Goal: Task Accomplishment & Management: Use online tool/utility

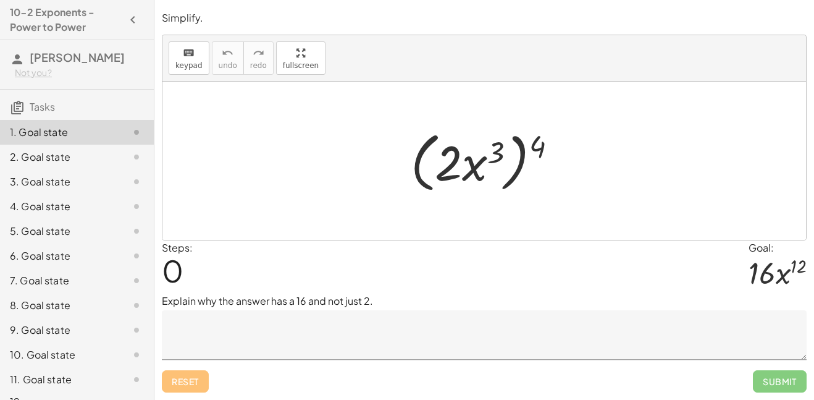
click at [537, 149] on div at bounding box center [489, 160] width 169 height 71
click at [370, 330] on textarea at bounding box center [484, 334] width 645 height 49
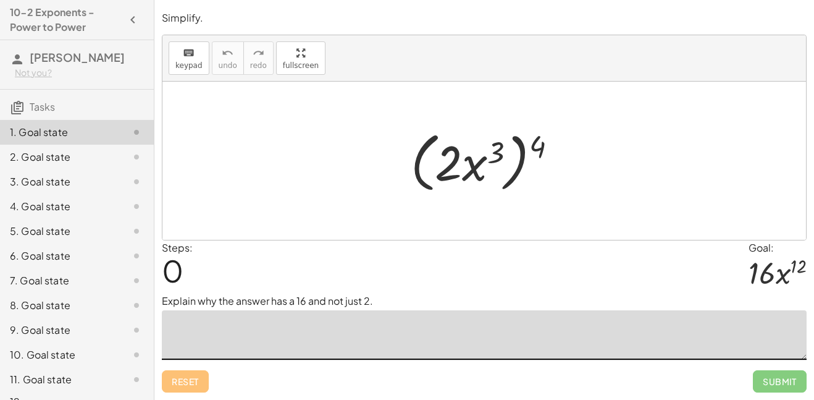
click at [383, 279] on div "Steps: 0 Goal: · 16 · x 12" at bounding box center [484, 266] width 645 height 53
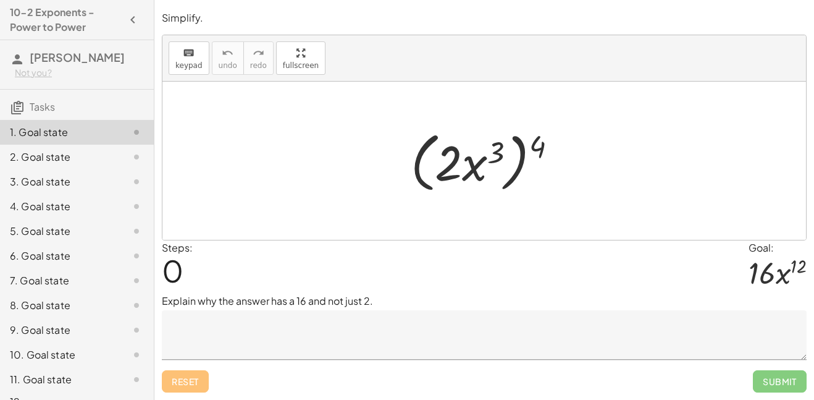
click at [277, 323] on textarea at bounding box center [484, 334] width 645 height 49
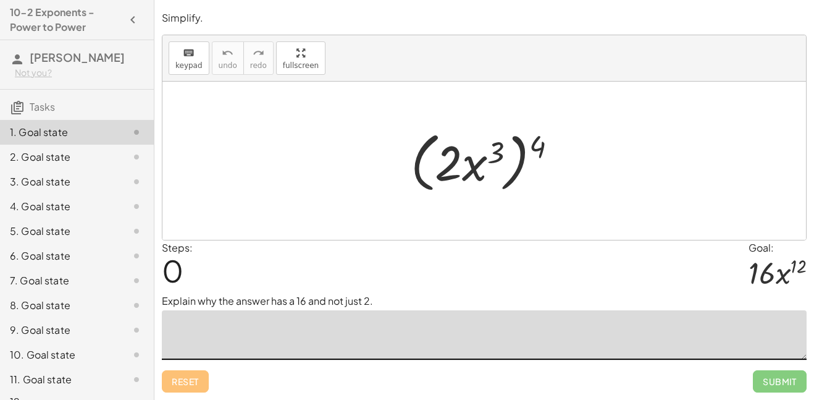
type textarea "*"
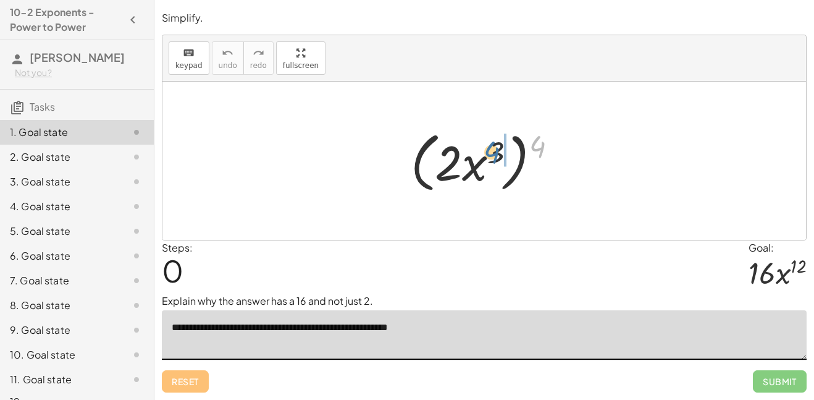
drag, startPoint x: 537, startPoint y: 150, endPoint x: 493, endPoint y: 156, distance: 44.3
click at [493, 156] on div at bounding box center [489, 160] width 169 height 71
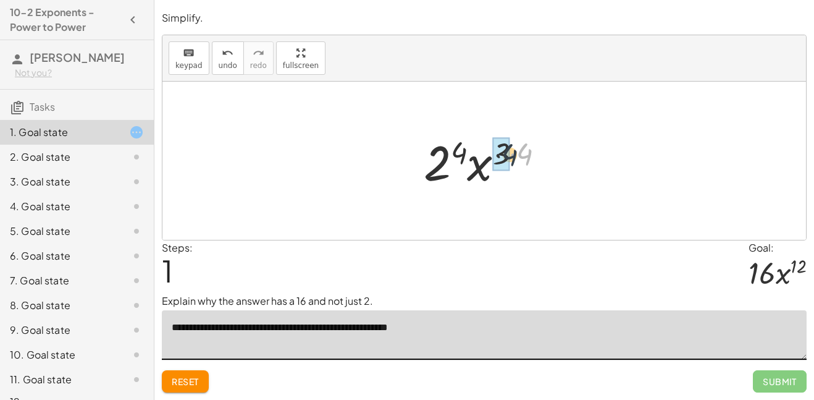
drag, startPoint x: 527, startPoint y: 160, endPoint x: 507, endPoint y: 160, distance: 19.8
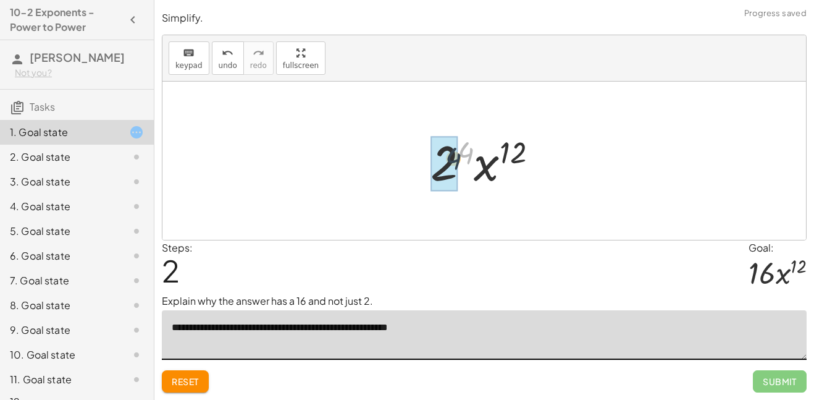
drag, startPoint x: 468, startPoint y: 154, endPoint x: 447, endPoint y: 164, distance: 23.2
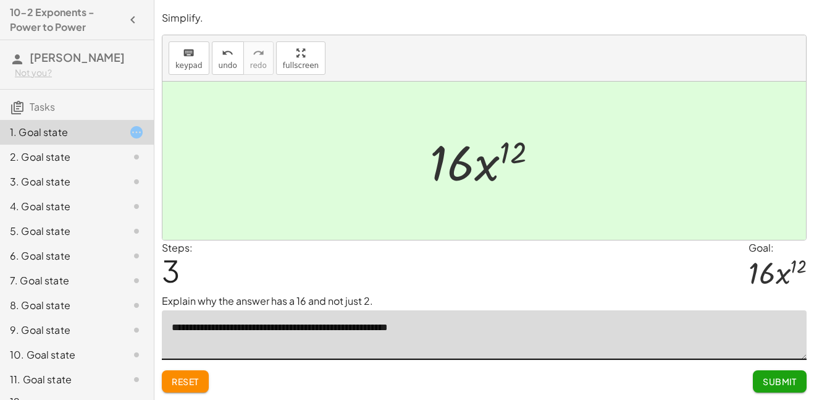
type textarea "**********"
click at [768, 382] on span "Submit" at bounding box center [780, 381] width 34 height 11
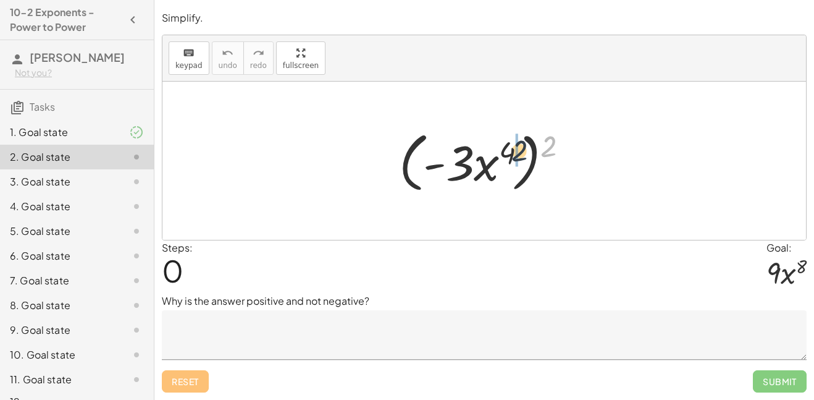
drag, startPoint x: 548, startPoint y: 150, endPoint x: 507, endPoint y: 157, distance: 41.9
click at [507, 157] on div at bounding box center [488, 160] width 191 height 71
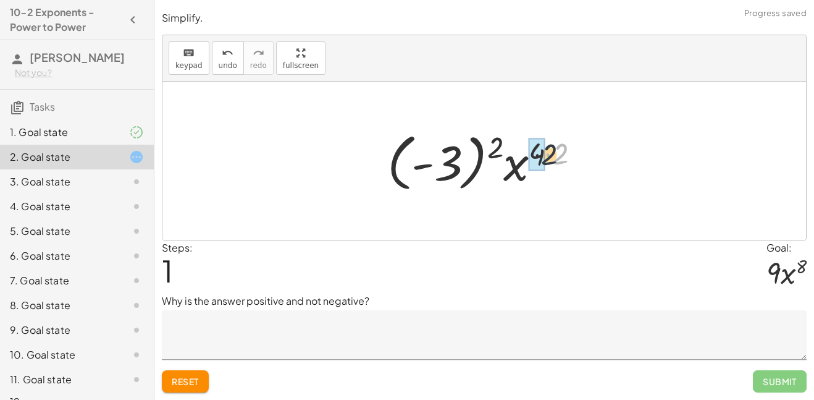
drag, startPoint x: 561, startPoint y: 150, endPoint x: 544, endPoint y: 151, distance: 17.3
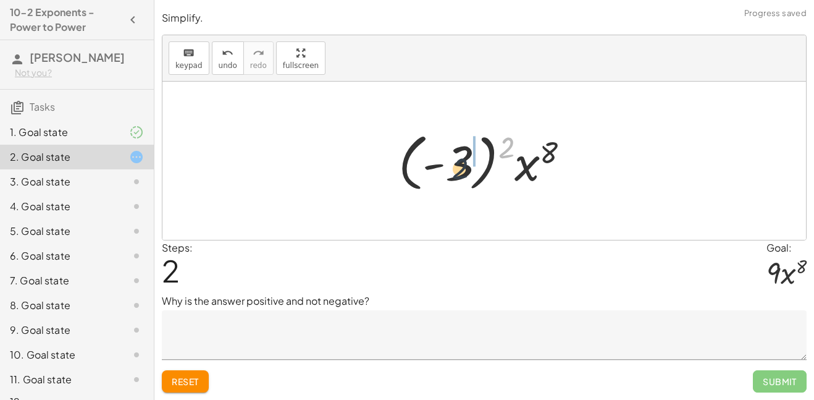
drag, startPoint x: 504, startPoint y: 146, endPoint x: 455, endPoint y: 168, distance: 54.2
click at [455, 168] on div at bounding box center [488, 161] width 193 height 69
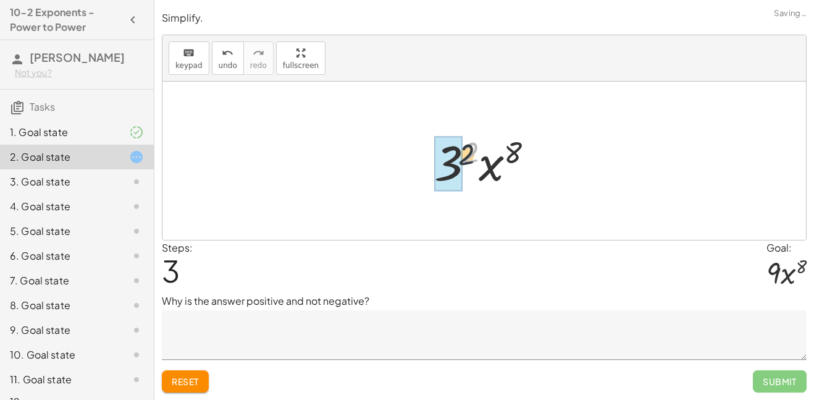
drag, startPoint x: 469, startPoint y: 155, endPoint x: 442, endPoint y: 173, distance: 32.6
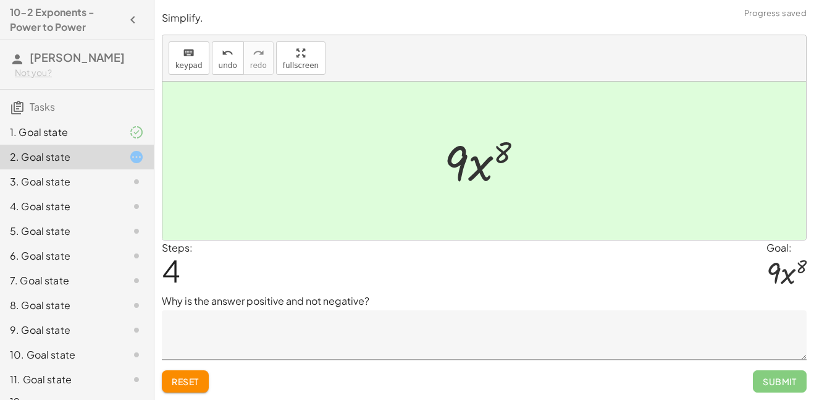
click at [302, 324] on textarea at bounding box center [484, 334] width 645 height 49
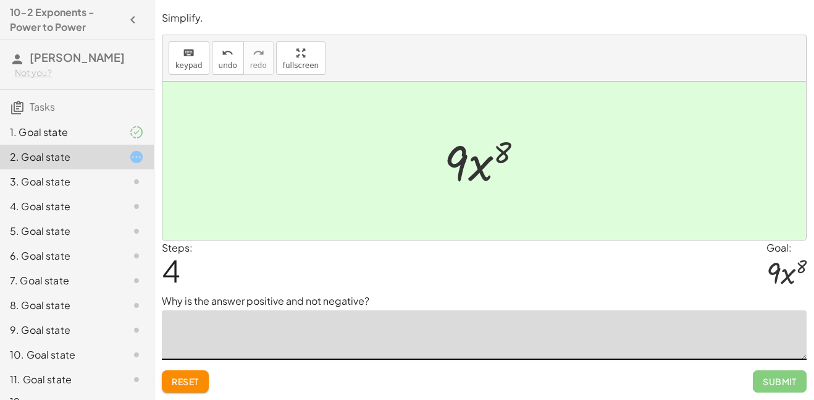
type textarea "*"
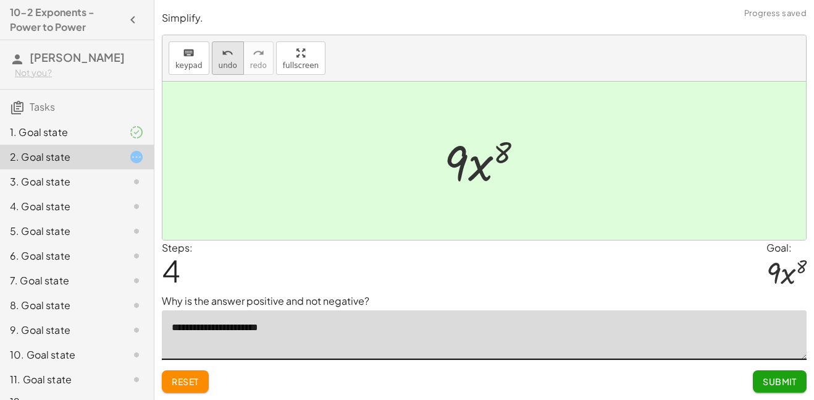
click at [231, 50] on div "undo" at bounding box center [228, 52] width 19 height 15
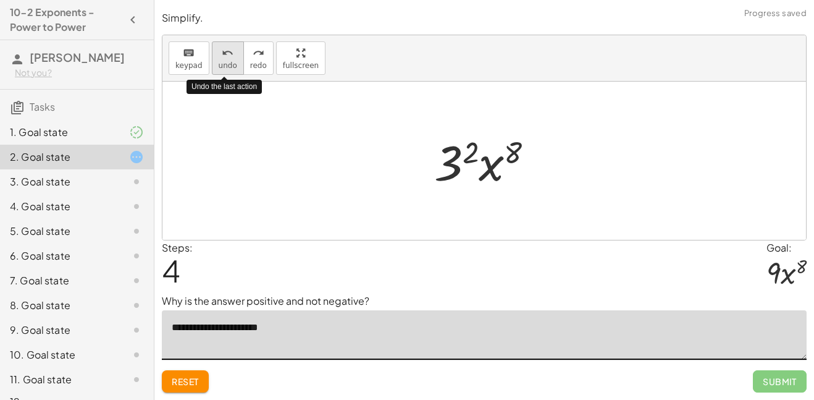
click at [231, 50] on div "undo" at bounding box center [228, 52] width 19 height 15
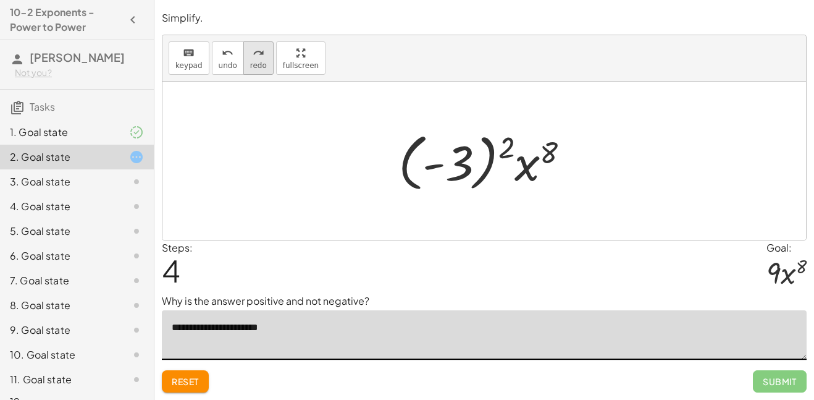
click at [253, 51] on icon "redo" at bounding box center [259, 53] width 12 height 15
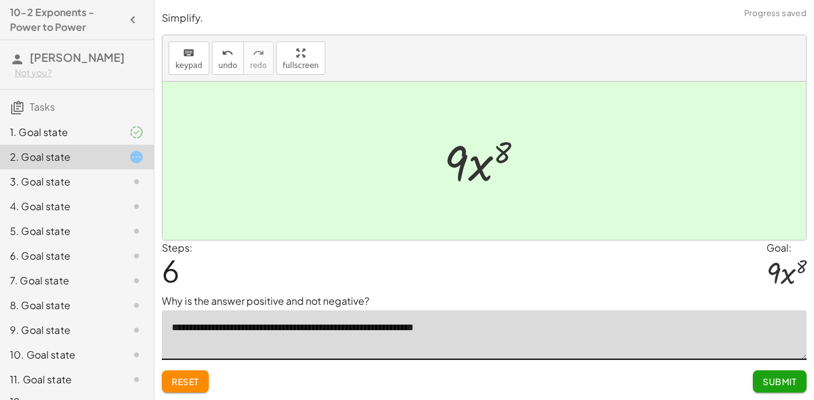
type textarea "**********"
click at [763, 380] on span "Submit" at bounding box center [780, 381] width 34 height 11
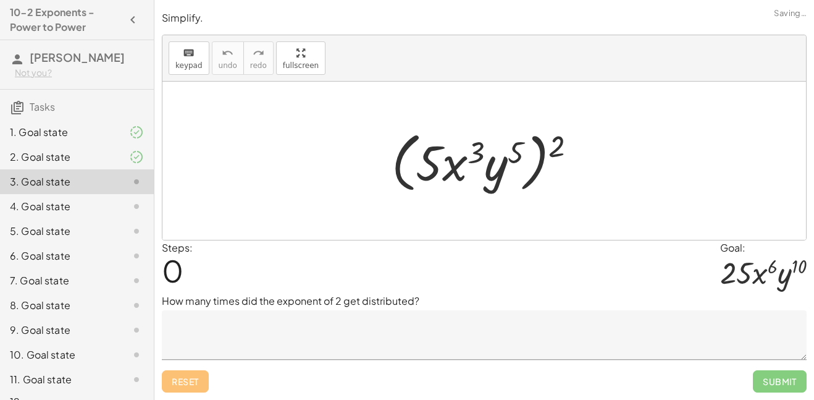
click at [300, 333] on textarea at bounding box center [484, 334] width 645 height 49
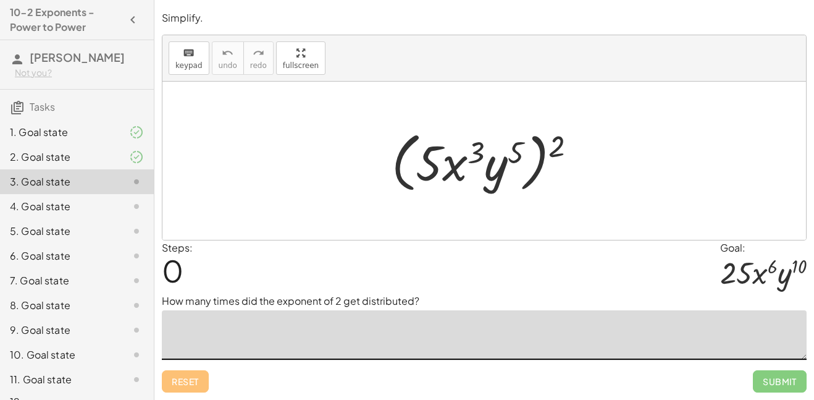
type textarea "*"
drag, startPoint x: 558, startPoint y: 153, endPoint x: 433, endPoint y: 166, distance: 126.0
click at [433, 166] on div at bounding box center [488, 160] width 207 height 71
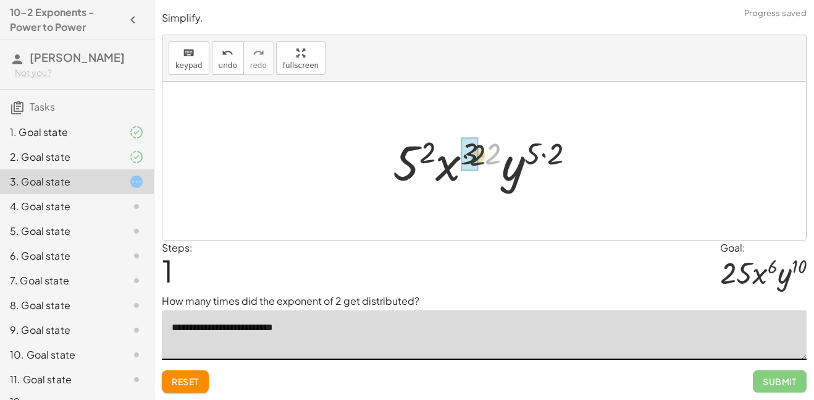
drag, startPoint x: 498, startPoint y: 152, endPoint x: 475, endPoint y: 153, distance: 22.9
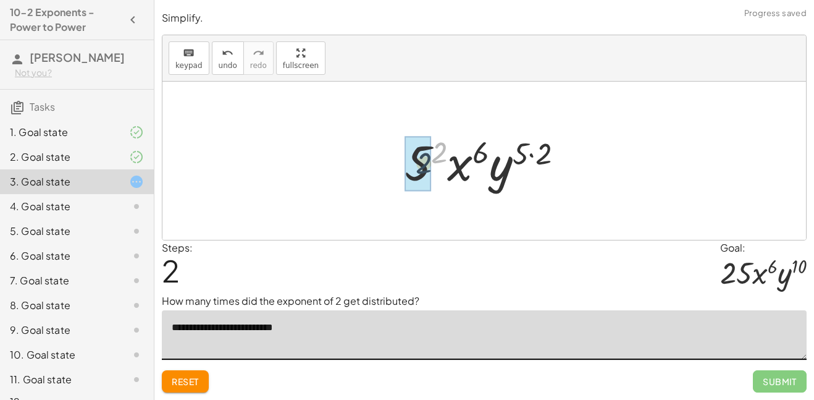
drag, startPoint x: 438, startPoint y: 148, endPoint x: 421, endPoint y: 159, distance: 20.0
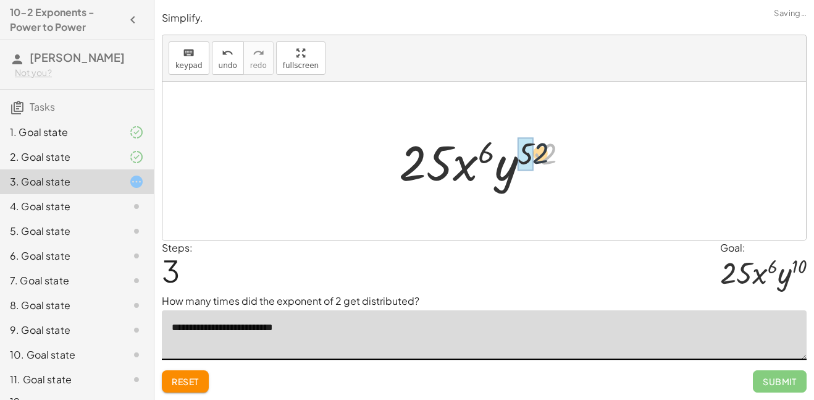
drag, startPoint x: 544, startPoint y: 152, endPoint x: 526, endPoint y: 152, distance: 17.3
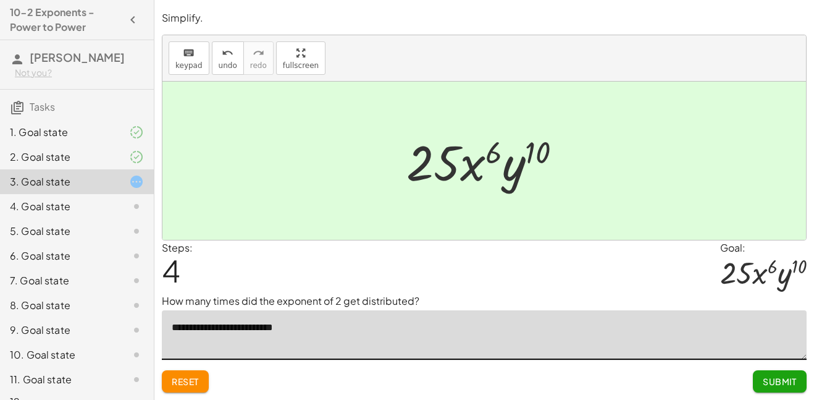
type textarea "**********"
click at [755, 384] on button "Submit" at bounding box center [780, 381] width 54 height 22
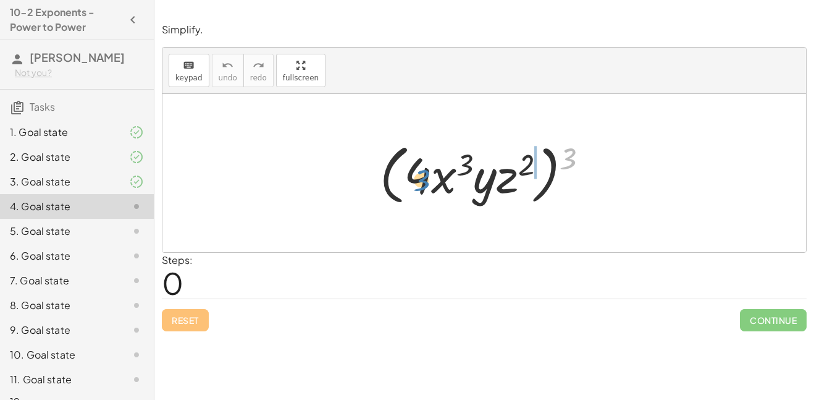
drag, startPoint x: 569, startPoint y: 156, endPoint x: 410, endPoint y: 175, distance: 160.4
click at [410, 175] on div at bounding box center [489, 173] width 230 height 71
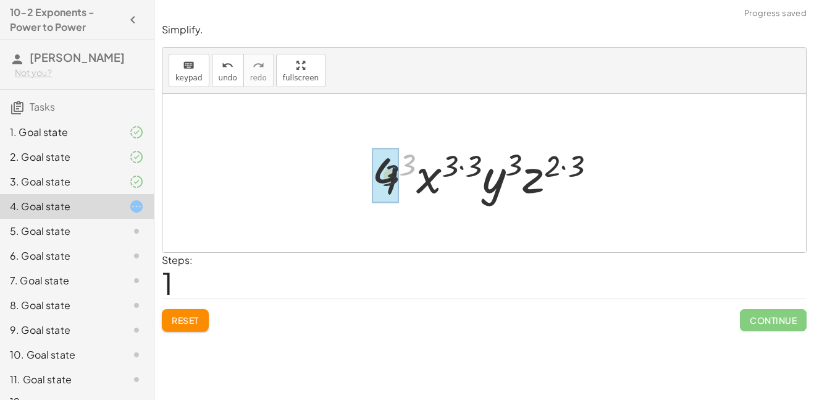
drag, startPoint x: 413, startPoint y: 164, endPoint x: 389, endPoint y: 180, distance: 28.4
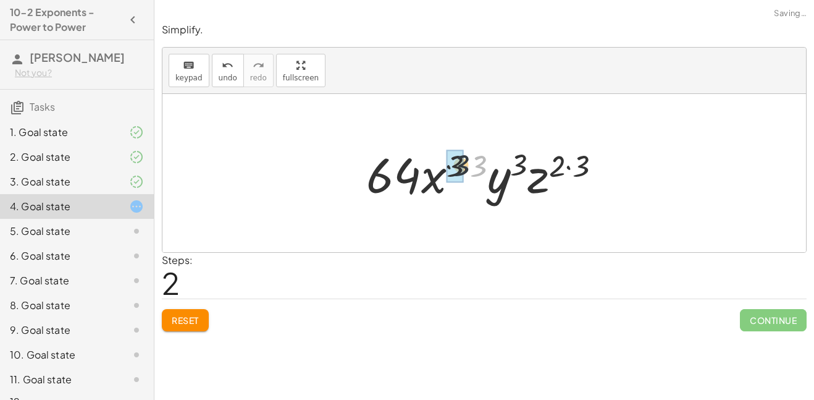
drag, startPoint x: 481, startPoint y: 167, endPoint x: 454, endPoint y: 165, distance: 27.2
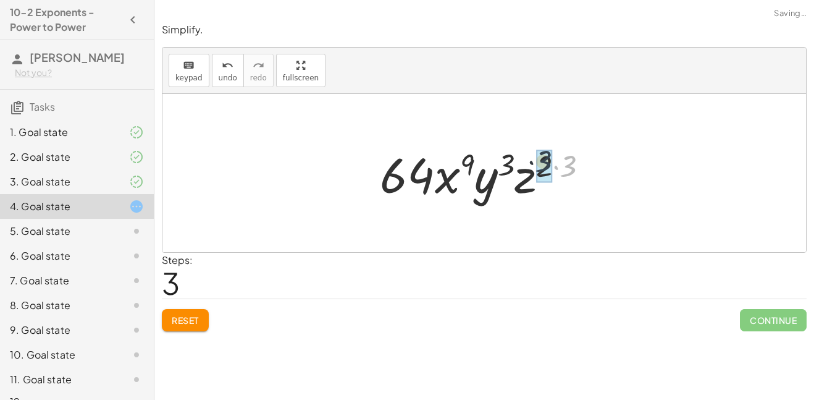
drag, startPoint x: 567, startPoint y: 169, endPoint x: 540, endPoint y: 164, distance: 27.0
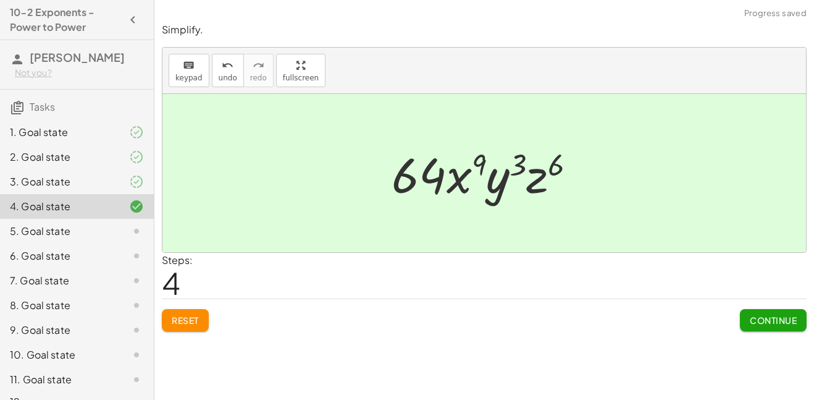
click at [751, 321] on span "Continue" at bounding box center [773, 319] width 47 height 11
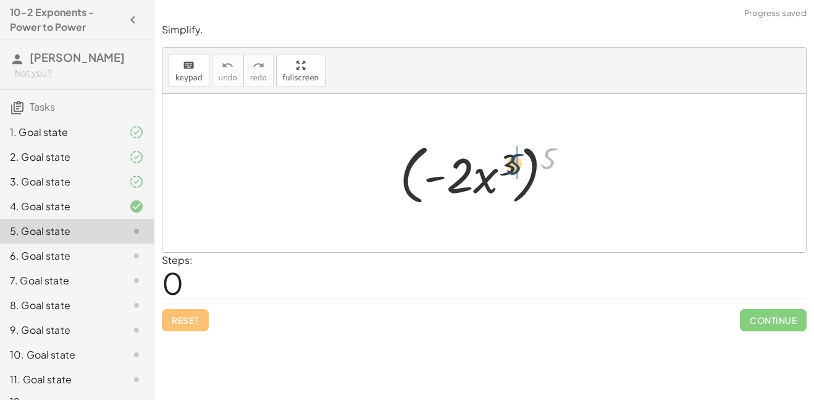
drag, startPoint x: 547, startPoint y: 151, endPoint x: 505, endPoint y: 158, distance: 42.7
click at [505, 158] on div at bounding box center [488, 173] width 191 height 71
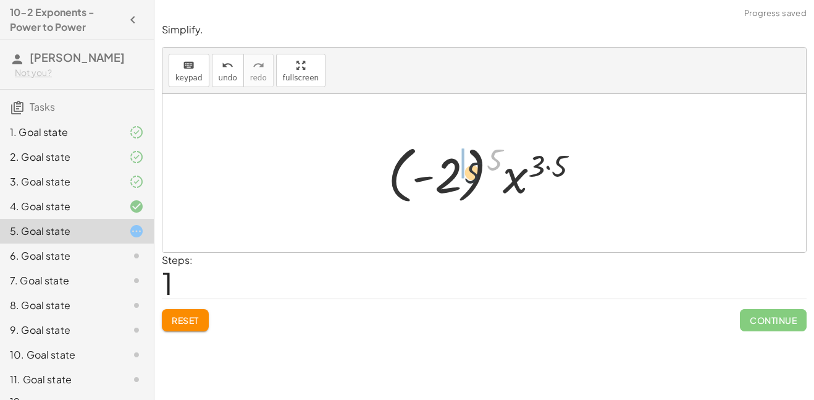
drag, startPoint x: 494, startPoint y: 158, endPoint x: 456, endPoint y: 180, distance: 43.2
click at [456, 180] on div at bounding box center [489, 173] width 214 height 69
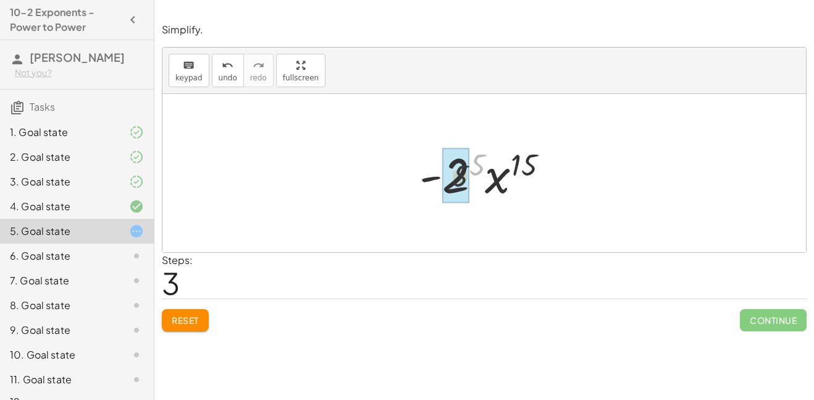
drag, startPoint x: 479, startPoint y: 162, endPoint x: 452, endPoint y: 180, distance: 31.7
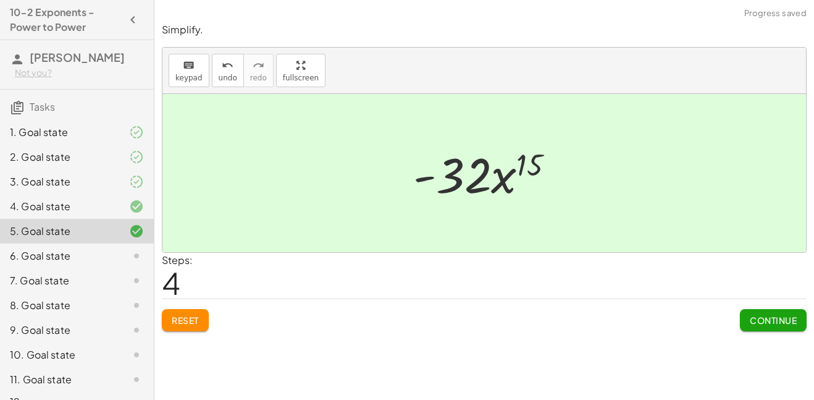
click at [756, 323] on span "Continue" at bounding box center [773, 319] width 47 height 11
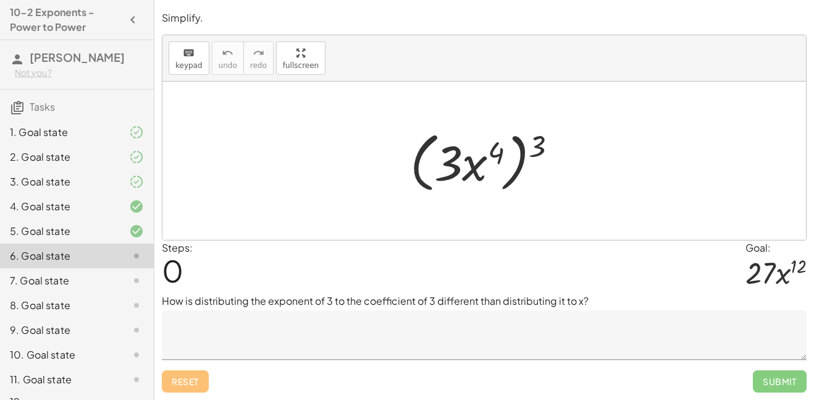
click at [423, 321] on textarea at bounding box center [484, 334] width 645 height 49
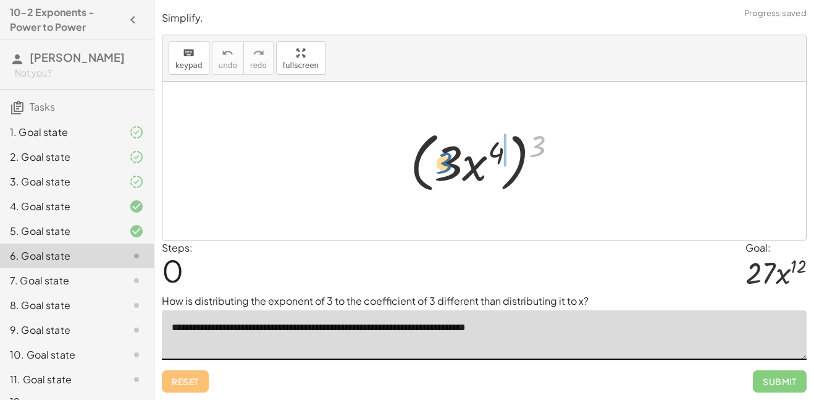
drag, startPoint x: 541, startPoint y: 149, endPoint x: 447, endPoint y: 167, distance: 95.6
click at [447, 167] on div at bounding box center [489, 160] width 170 height 71
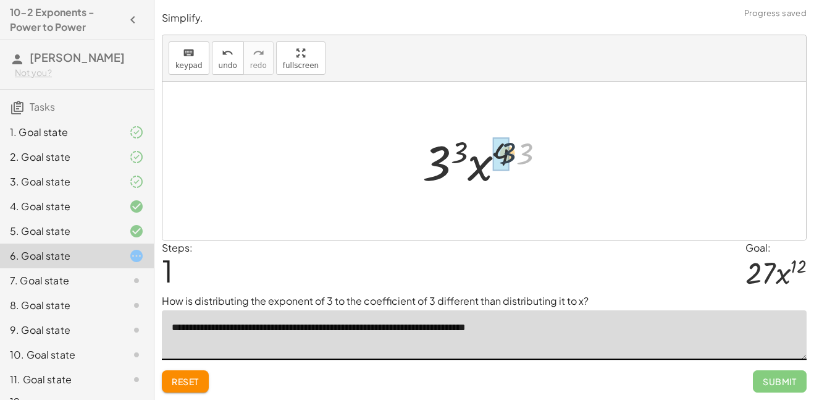
drag, startPoint x: 526, startPoint y: 151, endPoint x: 502, endPoint y: 148, distance: 24.8
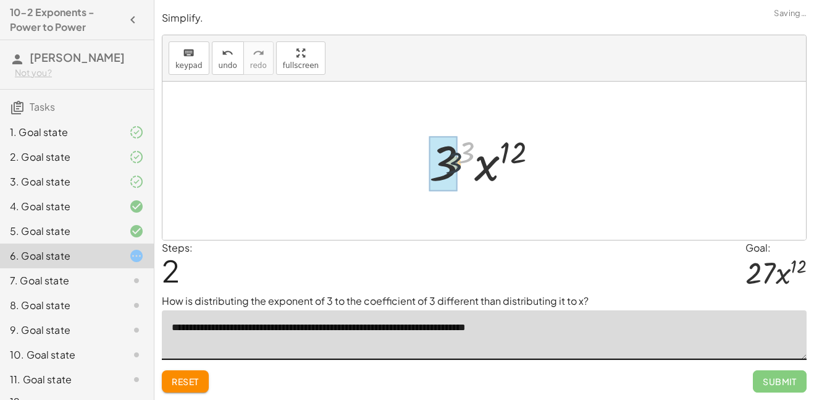
drag, startPoint x: 463, startPoint y: 146, endPoint x: 447, endPoint y: 162, distance: 22.3
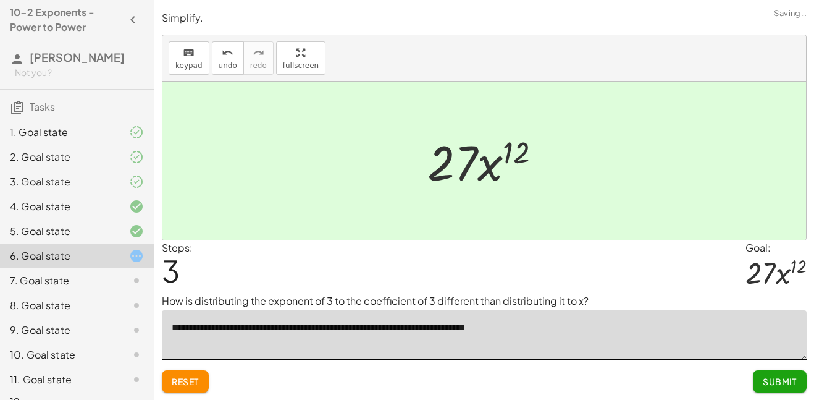
click at [465, 349] on textarea "**********" at bounding box center [484, 334] width 645 height 49
type textarea "**********"
click at [562, 367] on div "Reset Submit" at bounding box center [484, 375] width 645 height 33
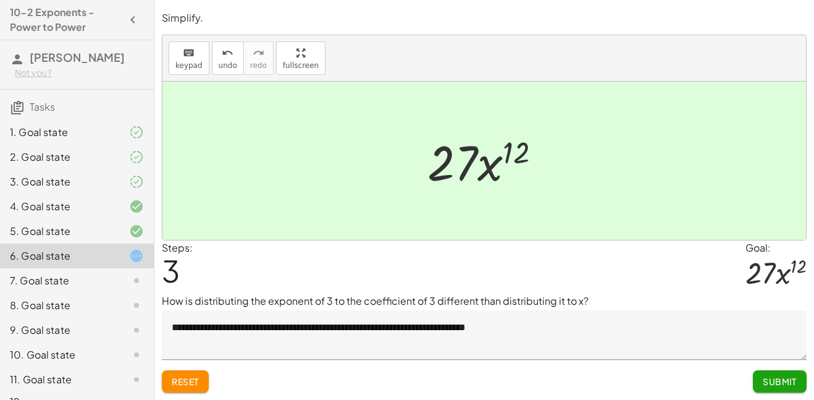
click at [780, 377] on span "Submit" at bounding box center [780, 381] width 34 height 11
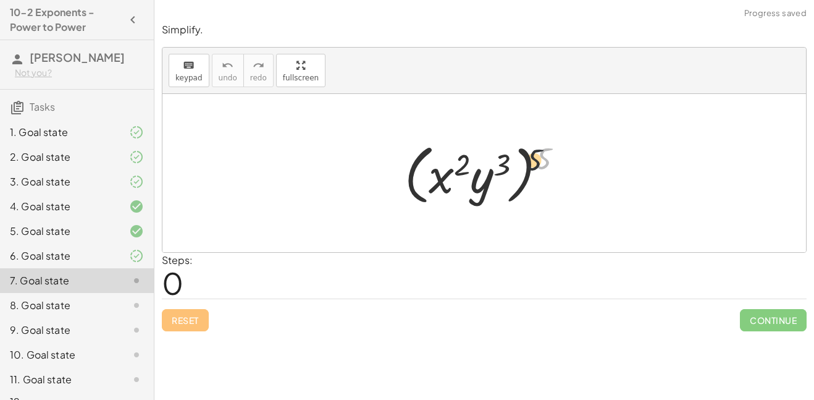
drag, startPoint x: 544, startPoint y: 154, endPoint x: 498, endPoint y: 157, distance: 45.8
click at [498, 157] on div at bounding box center [488, 173] width 180 height 71
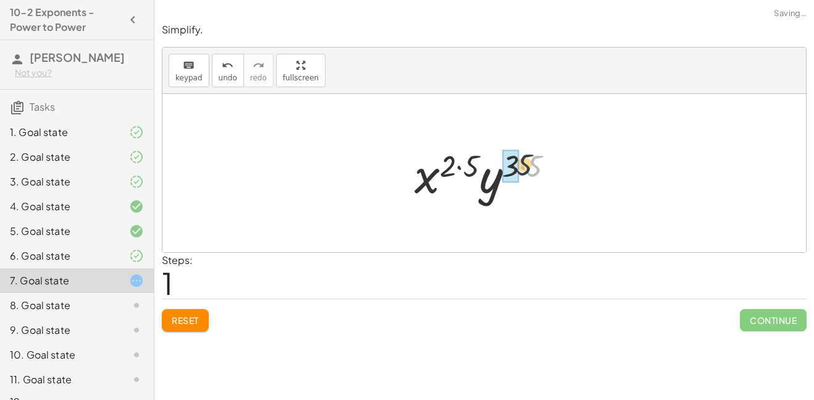
drag, startPoint x: 532, startPoint y: 168, endPoint x: 515, endPoint y: 166, distance: 18.0
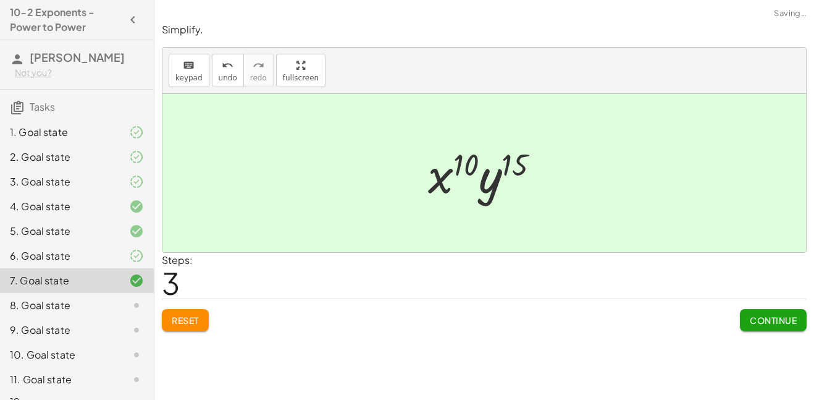
click at [746, 318] on button "Continue" at bounding box center [773, 320] width 67 height 22
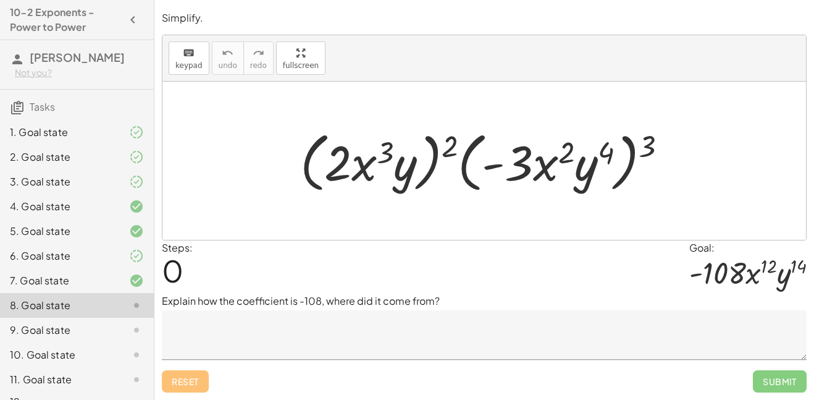
click at [298, 344] on textarea at bounding box center [484, 334] width 645 height 49
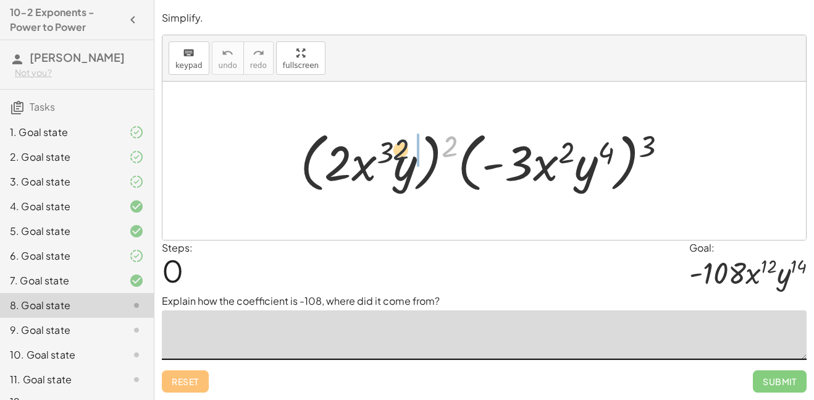
drag, startPoint x: 453, startPoint y: 140, endPoint x: 392, endPoint y: 143, distance: 61.8
click at [392, 143] on div at bounding box center [489, 160] width 390 height 71
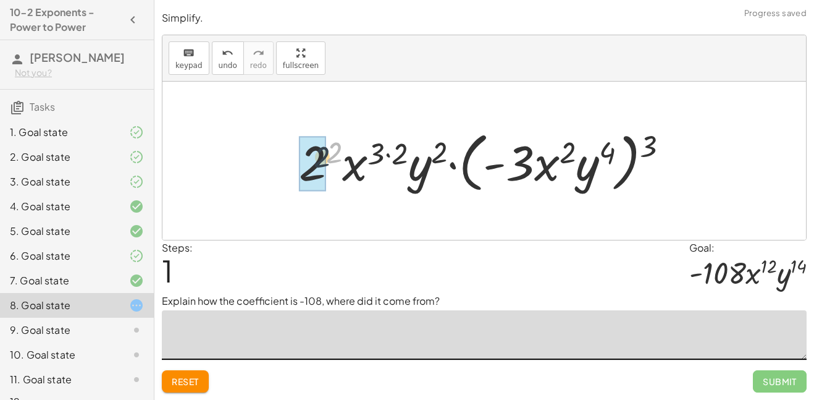
drag, startPoint x: 335, startPoint y: 153, endPoint x: 318, endPoint y: 158, distance: 17.4
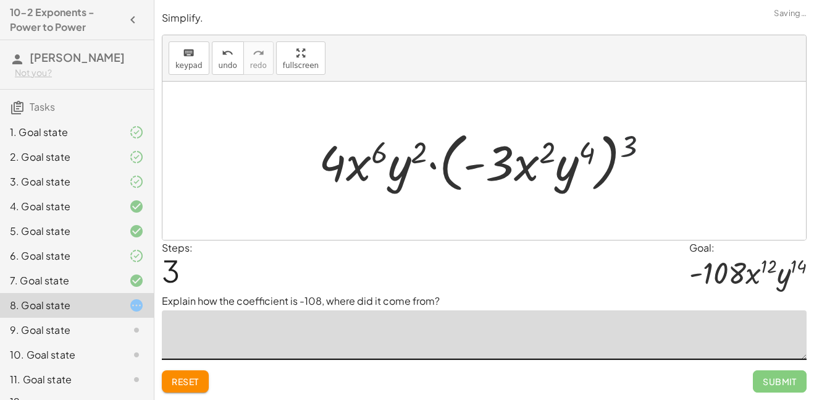
drag, startPoint x: 627, startPoint y: 146, endPoint x: 578, endPoint y: 147, distance: 48.8
click at [578, 147] on div at bounding box center [489, 160] width 352 height 71
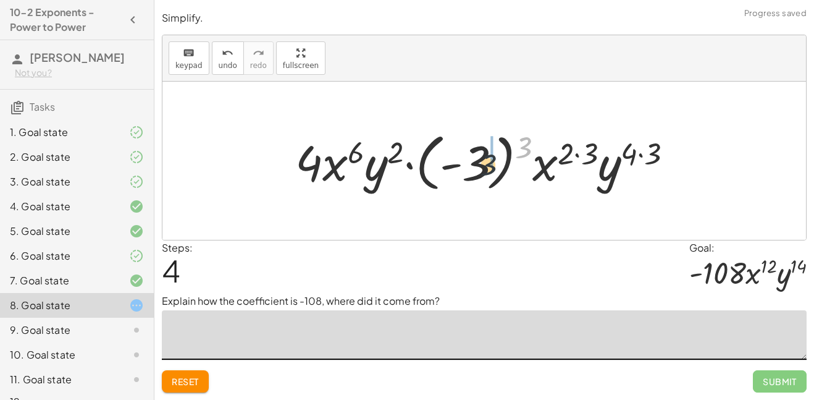
drag, startPoint x: 523, startPoint y: 151, endPoint x: 480, endPoint y: 170, distance: 47.3
click at [480, 170] on div at bounding box center [489, 161] width 400 height 69
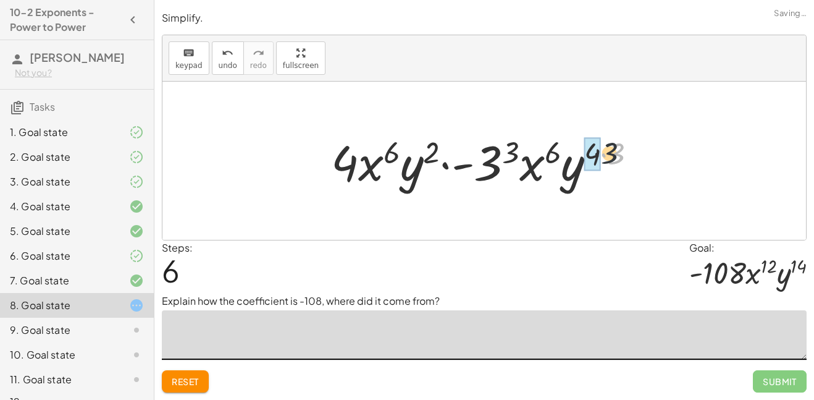
drag, startPoint x: 615, startPoint y: 154, endPoint x: 592, endPoint y: 153, distance: 23.5
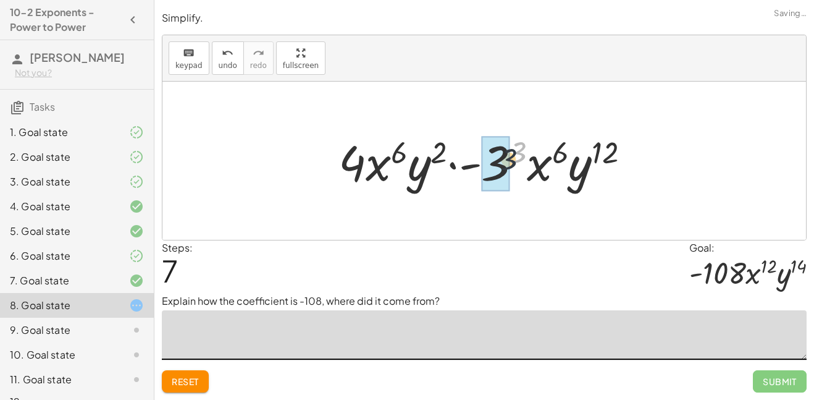
drag, startPoint x: 519, startPoint y: 150, endPoint x: 500, endPoint y: 164, distance: 23.8
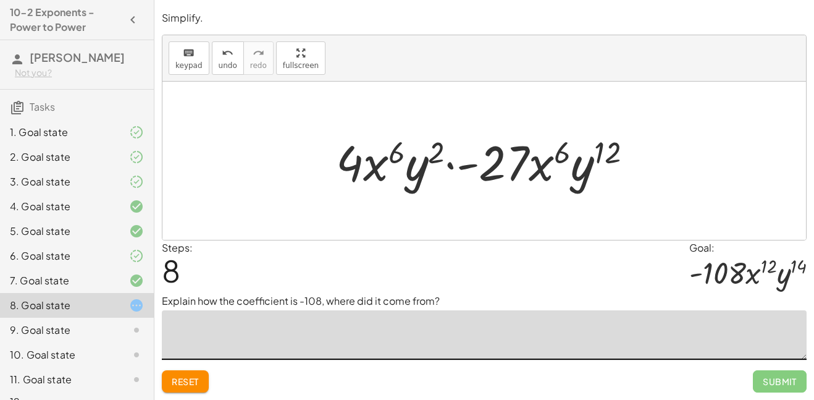
type textarea "*"
click at [319, 328] on textarea "**********" at bounding box center [484, 334] width 645 height 49
click at [447, 331] on textarea "**********" at bounding box center [484, 334] width 645 height 49
click at [528, 287] on div "Steps: 8 Goal: · - 108 · x 12 · y 14" at bounding box center [484, 266] width 645 height 53
click at [331, 327] on textarea "**********" at bounding box center [484, 334] width 645 height 49
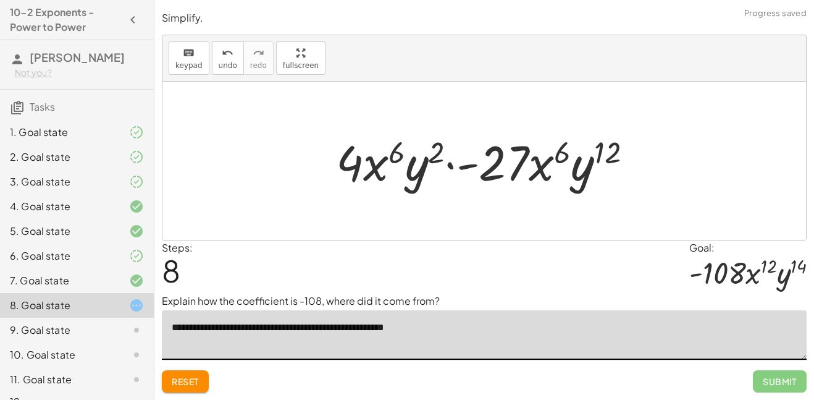
type textarea "**********"
click at [490, 272] on div "Steps: 8 Goal: · - 108 · x 12 · y 14" at bounding box center [484, 266] width 645 height 53
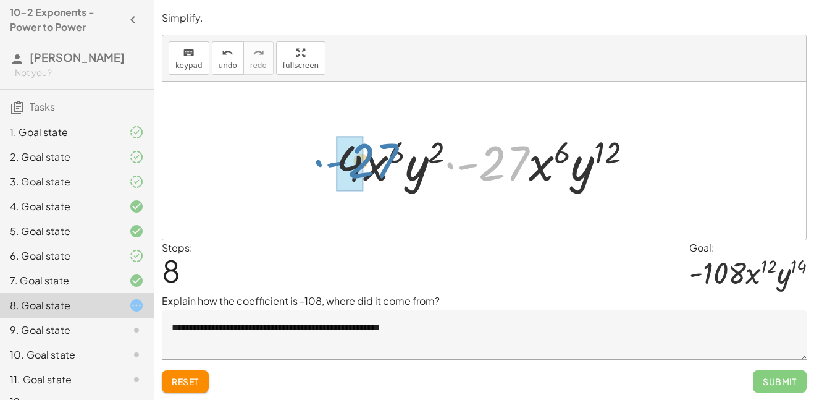
drag, startPoint x: 494, startPoint y: 170, endPoint x: 361, endPoint y: 168, distance: 132.2
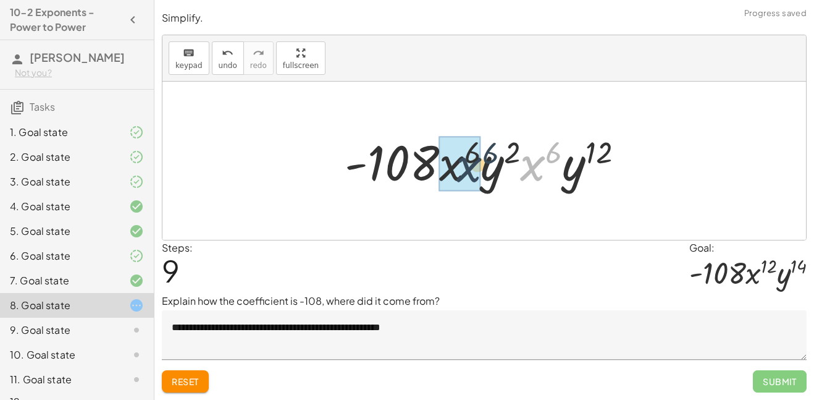
drag, startPoint x: 537, startPoint y: 168, endPoint x: 451, endPoint y: 168, distance: 86.5
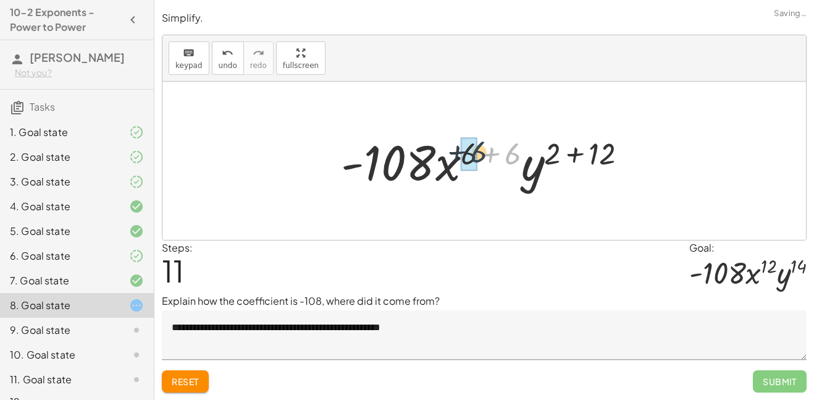
drag, startPoint x: 510, startPoint y: 154, endPoint x: 474, endPoint y: 152, distance: 35.9
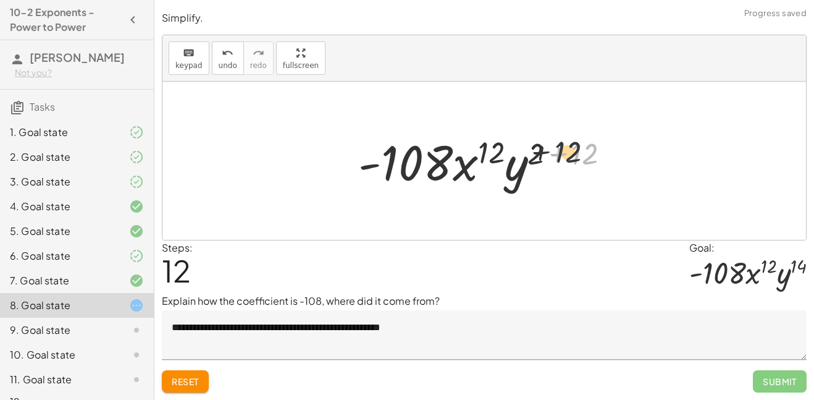
drag, startPoint x: 580, startPoint y: 155, endPoint x: 550, endPoint y: 153, distance: 30.3
click at [550, 153] on div at bounding box center [489, 161] width 274 height 64
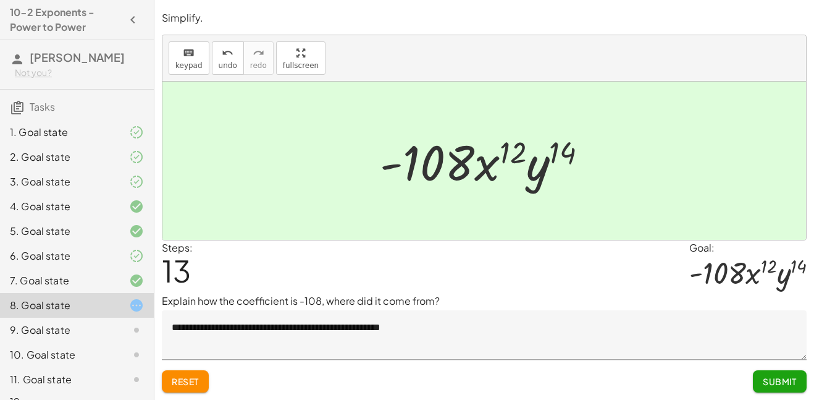
scroll to position [37, 0]
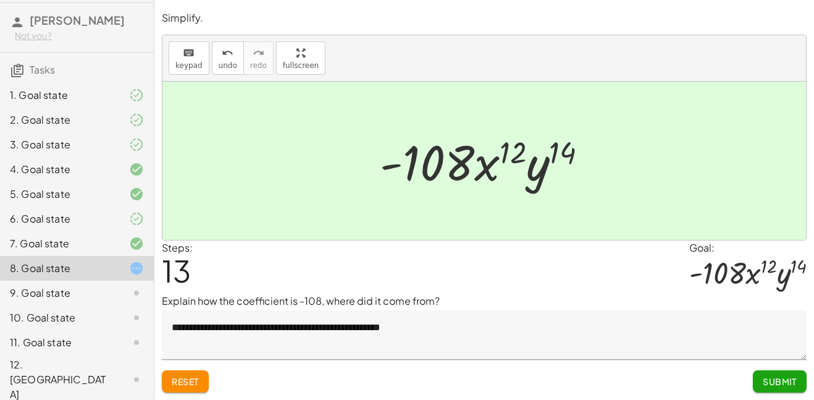
click at [771, 379] on span "Submit" at bounding box center [780, 381] width 34 height 11
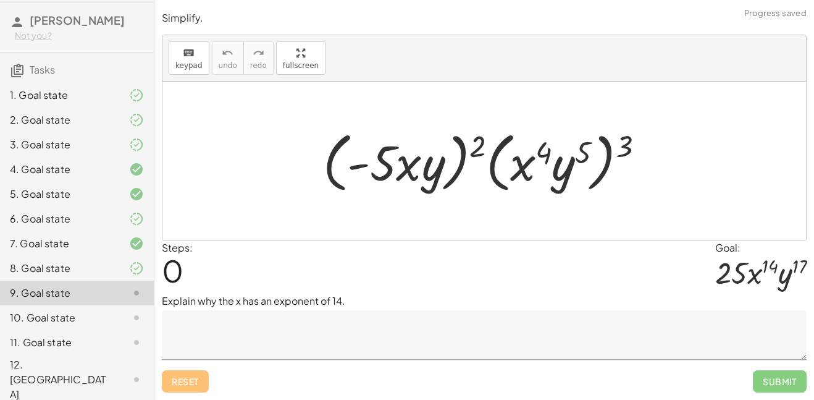
click at [365, 328] on textarea at bounding box center [484, 334] width 645 height 49
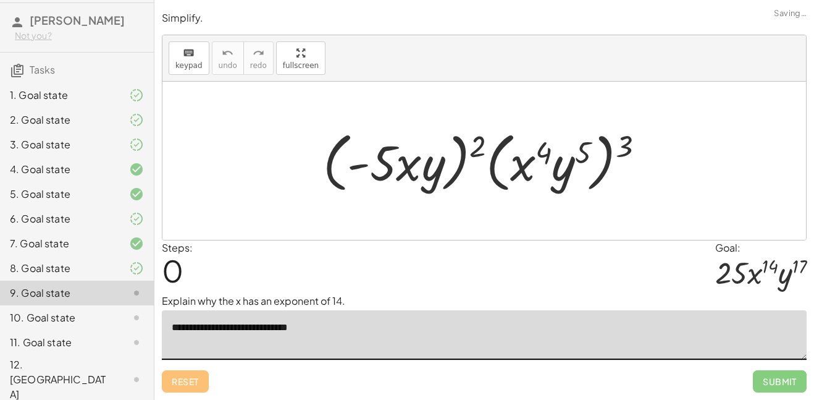
type textarea "**********"
drag, startPoint x: 479, startPoint y: 146, endPoint x: 420, endPoint y: 151, distance: 59.5
click at [420, 151] on div at bounding box center [488, 160] width 343 height 71
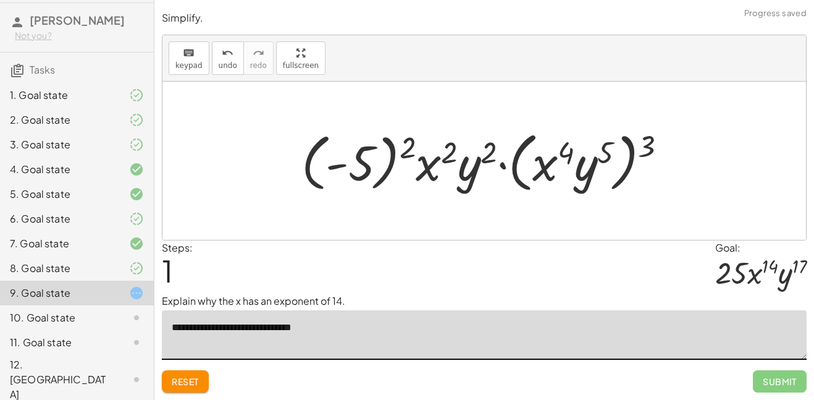
drag, startPoint x: 648, startPoint y: 145, endPoint x: 616, endPoint y: 151, distance: 32.6
click at [616, 151] on div at bounding box center [489, 160] width 388 height 71
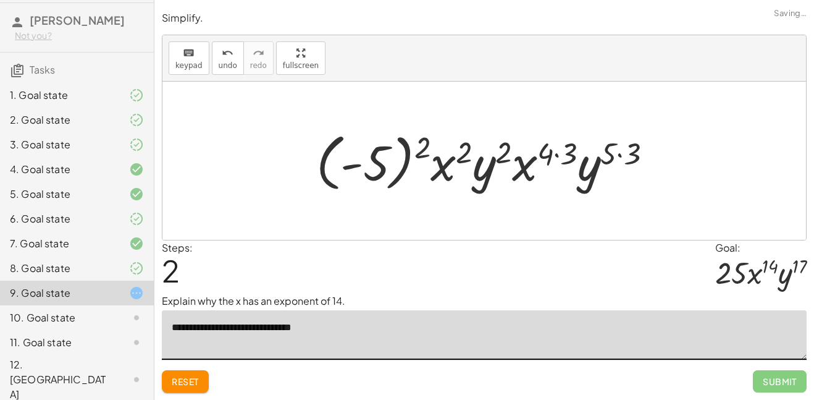
drag, startPoint x: 427, startPoint y: 146, endPoint x: 374, endPoint y: 166, distance: 56.1
click at [374, 166] on div at bounding box center [489, 161] width 358 height 69
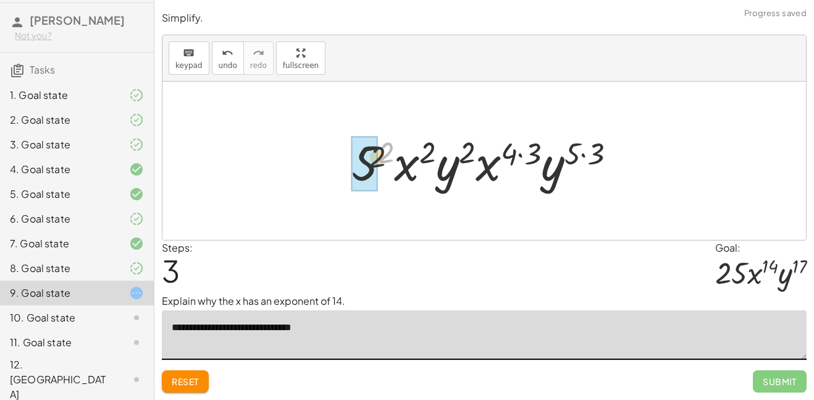
drag, startPoint x: 389, startPoint y: 151, endPoint x: 371, endPoint y: 162, distance: 21.1
